Goal: Entertainment & Leisure: Consume media (video, audio)

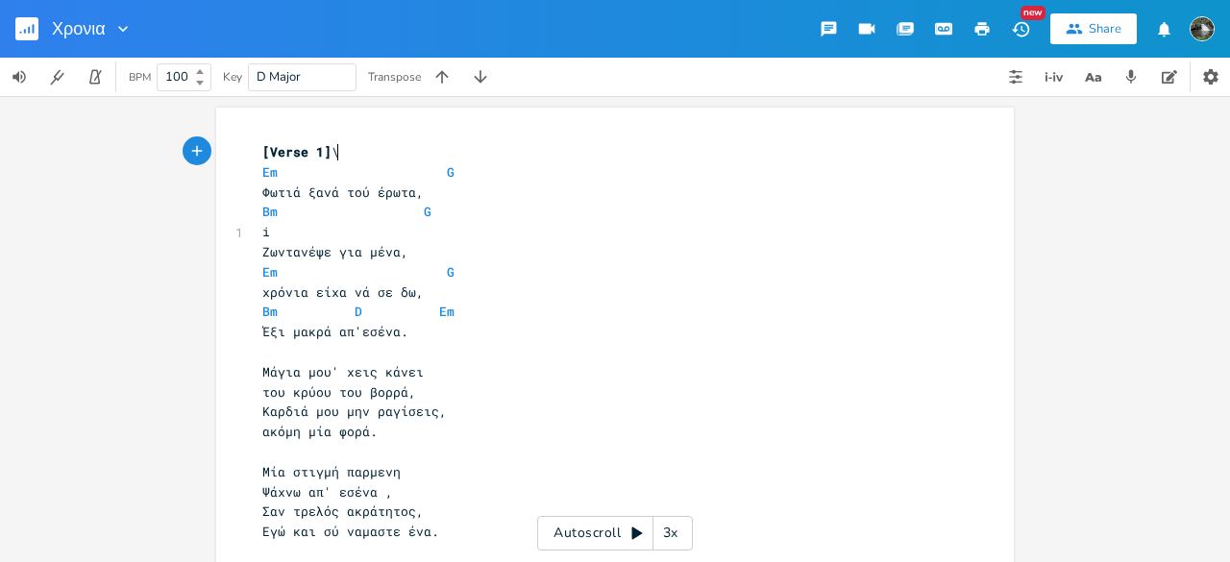
scroll to position [0, 2]
click at [27, 27] on rect "button" at bounding box center [26, 28] width 23 height 23
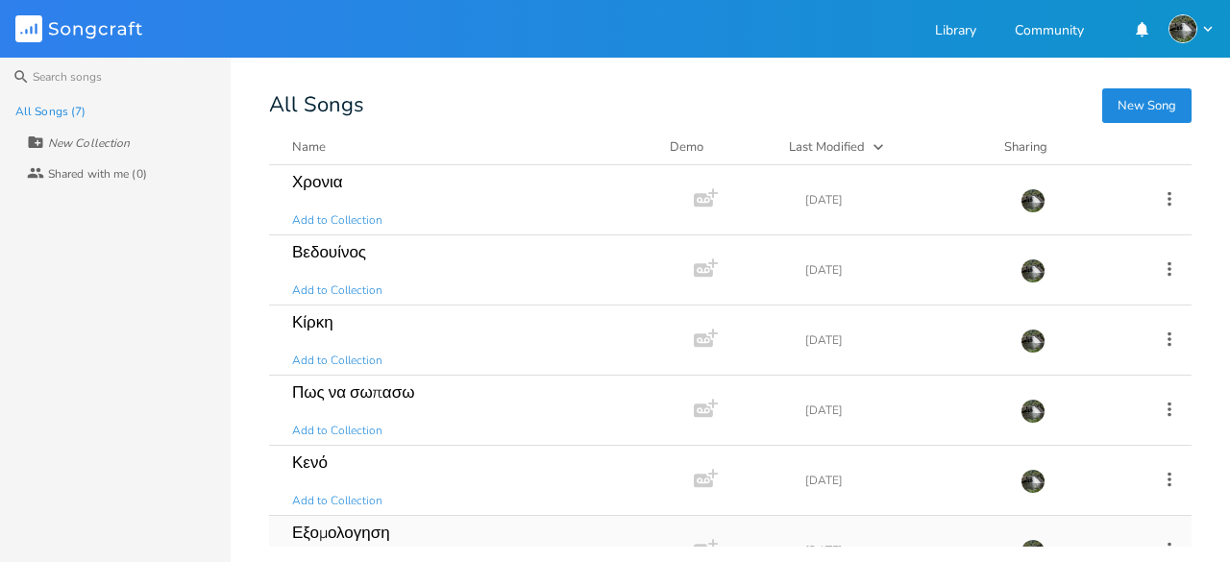
click at [356, 525] on div "Εξομολογηση" at bounding box center [341, 533] width 98 height 16
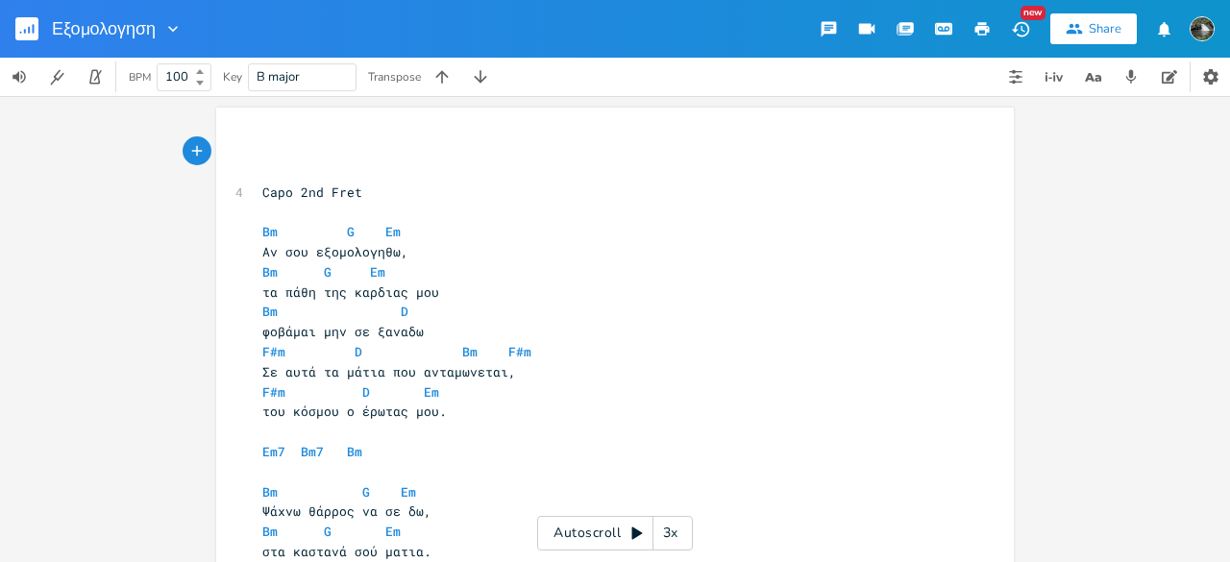
click at [552, 533] on div "Autoscroll 3x" at bounding box center [615, 533] width 156 height 35
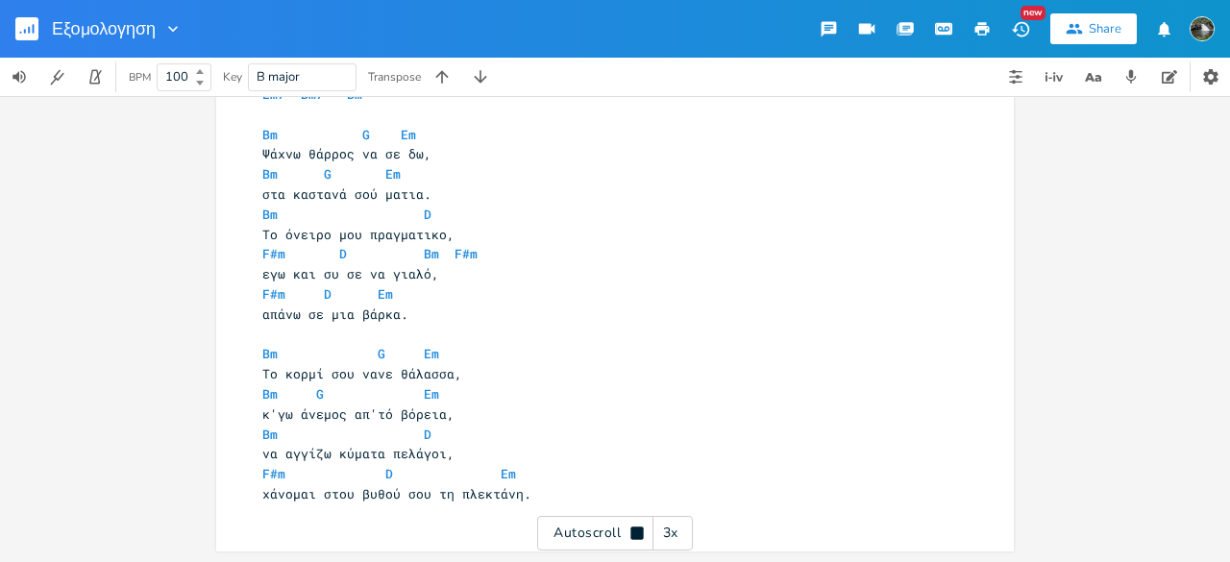
scroll to position [357, 0]
click at [29, 34] on rect "button" at bounding box center [26, 28] width 23 height 23
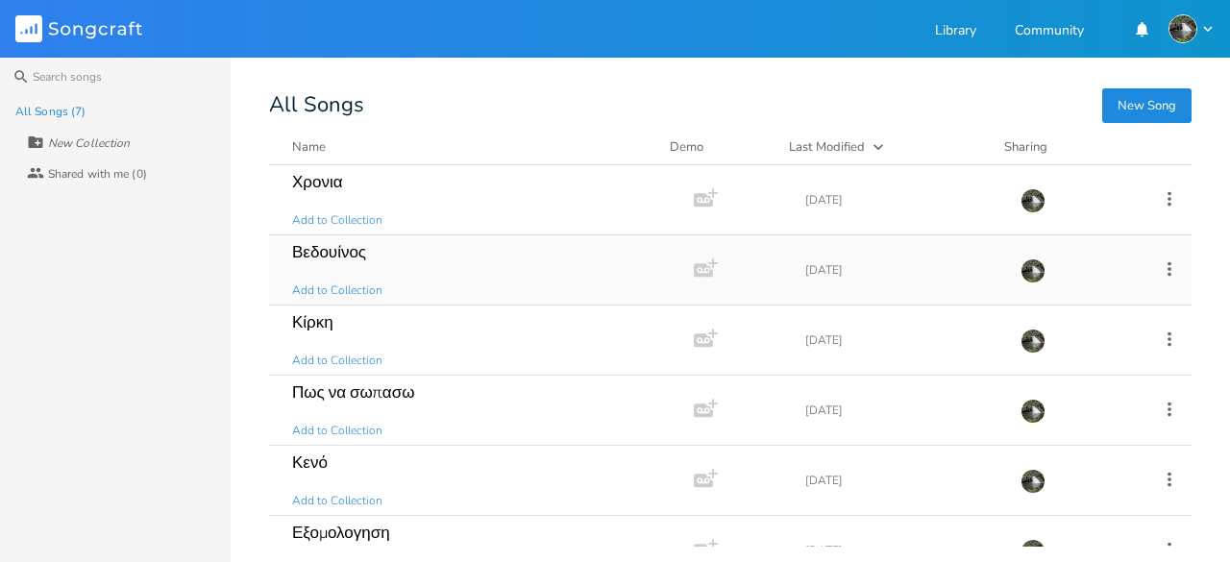
click at [331, 244] on div "Βεδουίνος" at bounding box center [329, 252] width 74 height 16
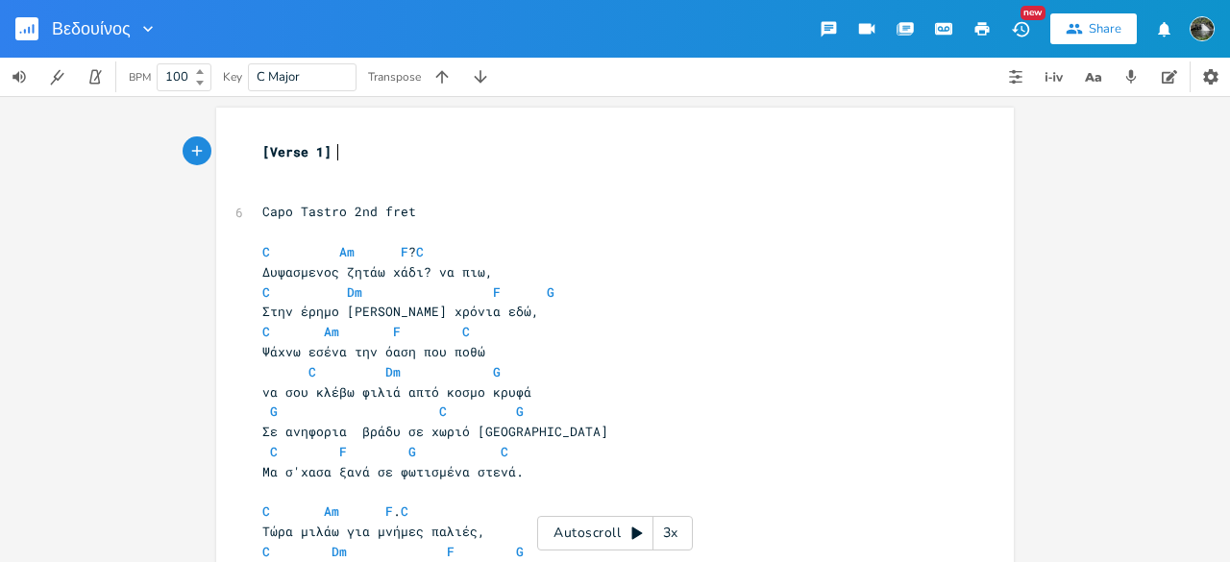
click at [673, 535] on div "3x" at bounding box center [670, 533] width 35 height 35
click at [673, 535] on div "4x" at bounding box center [670, 533] width 35 height 35
click at [673, 535] on div "5x" at bounding box center [670, 533] width 35 height 35
click at [673, 535] on div "1x" at bounding box center [670, 533] width 35 height 35
click at [642, 528] on icon at bounding box center [636, 533] width 15 height 15
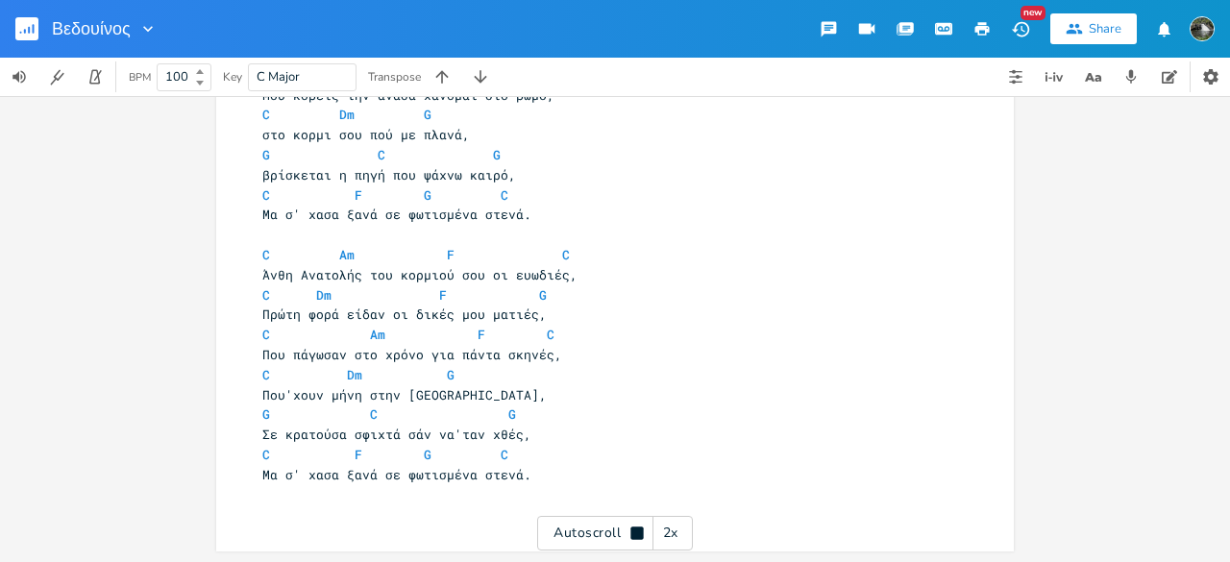
scroll to position [777, 0]
